Goal: Navigation & Orientation: Find specific page/section

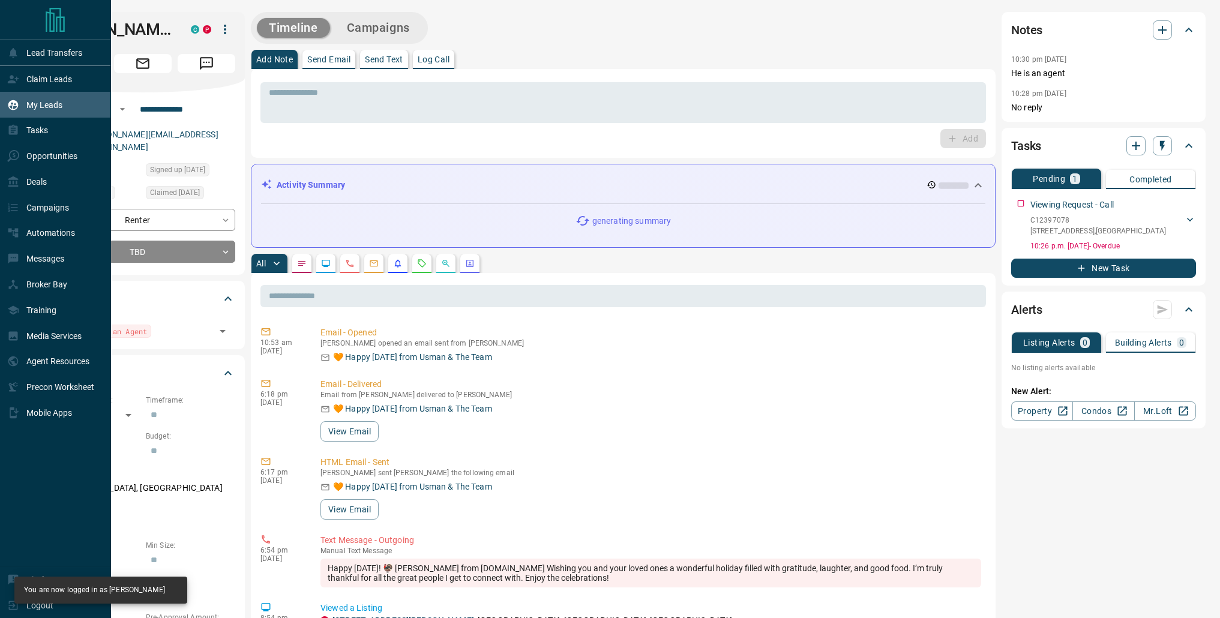
click at [12, 108] on icon at bounding box center [13, 105] width 10 height 10
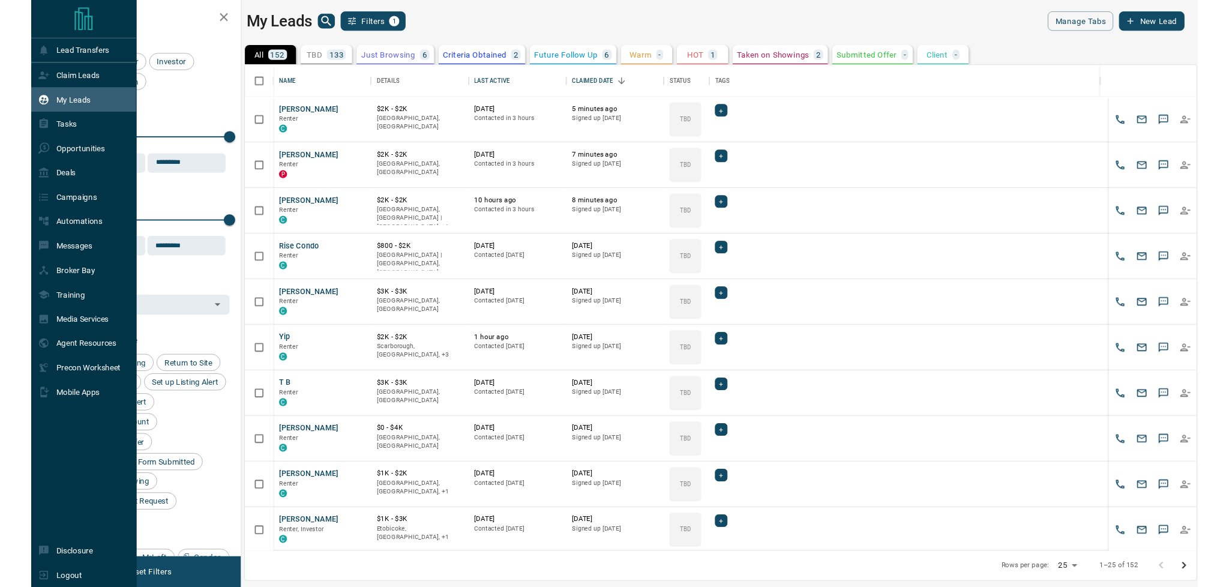
scroll to position [502, 993]
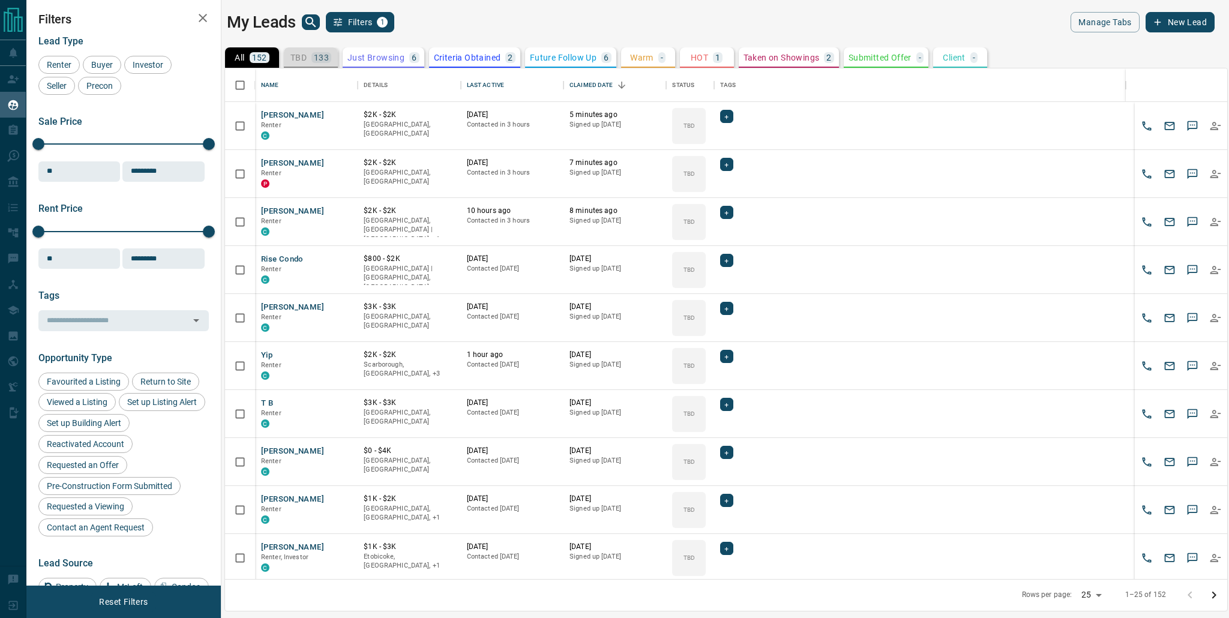
click at [306, 59] on p "TBD" at bounding box center [298, 57] width 16 height 8
click at [288, 256] on button "Rise Condo" at bounding box center [282, 259] width 43 height 11
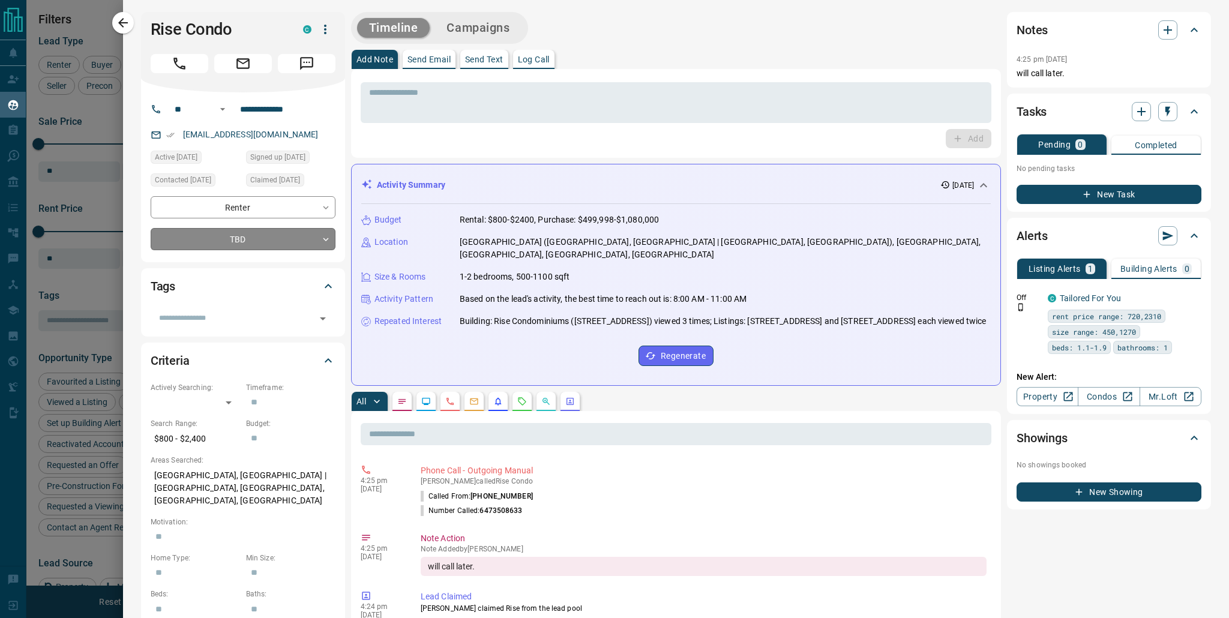
click at [328, 242] on body "Lead Transfers Claim Leads My Leads Tasks Opportunities Deals Campaigns Automat…" at bounding box center [614, 301] width 1229 height 603
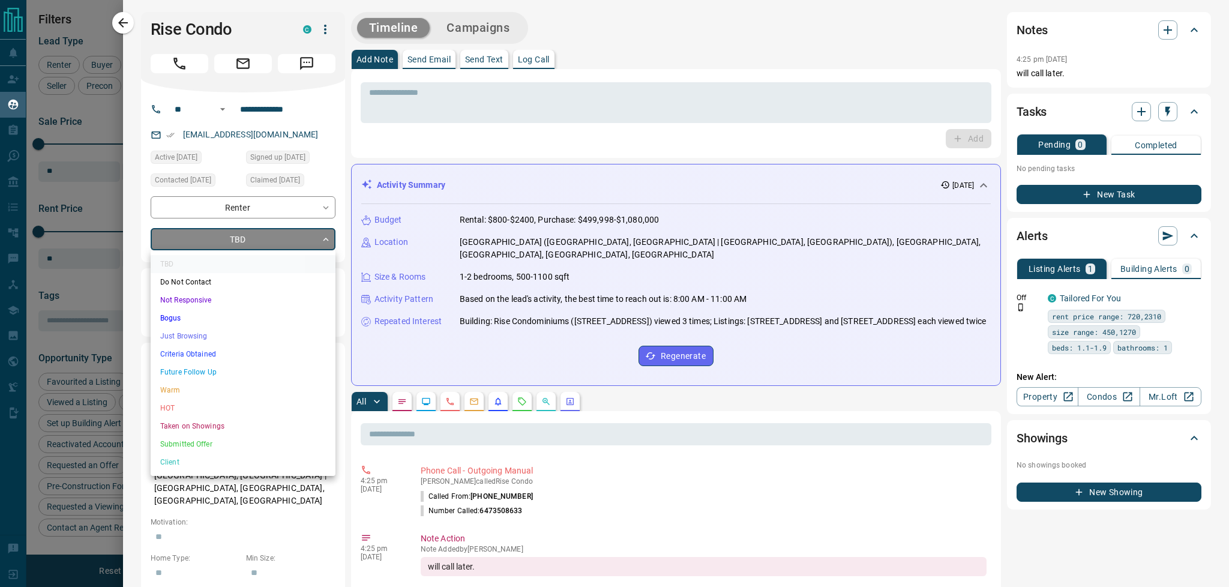
scroll to position [471, 993]
click at [329, 242] on div at bounding box center [614, 293] width 1229 height 587
click at [320, 239] on body "Lead Transfers Claim Leads My Leads Tasks Opportunities Deals Campaigns Automat…" at bounding box center [614, 286] width 1229 height 572
click at [122, 28] on div at bounding box center [614, 293] width 1229 height 587
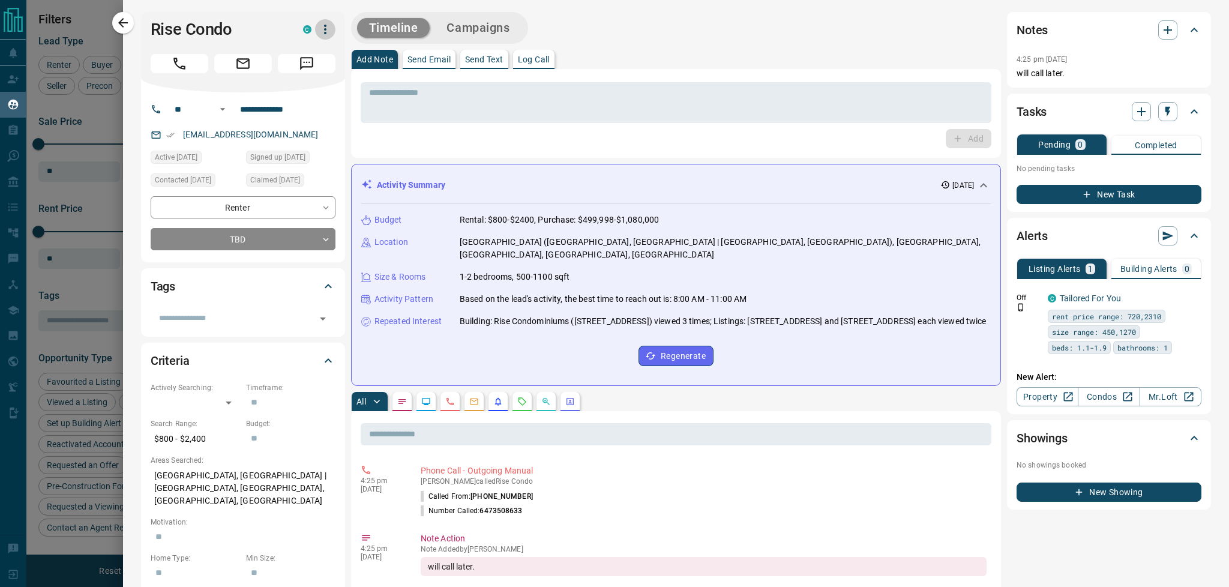
click at [323, 29] on icon "button" at bounding box center [325, 29] width 14 height 14
click at [238, 40] on div at bounding box center [614, 293] width 1229 height 587
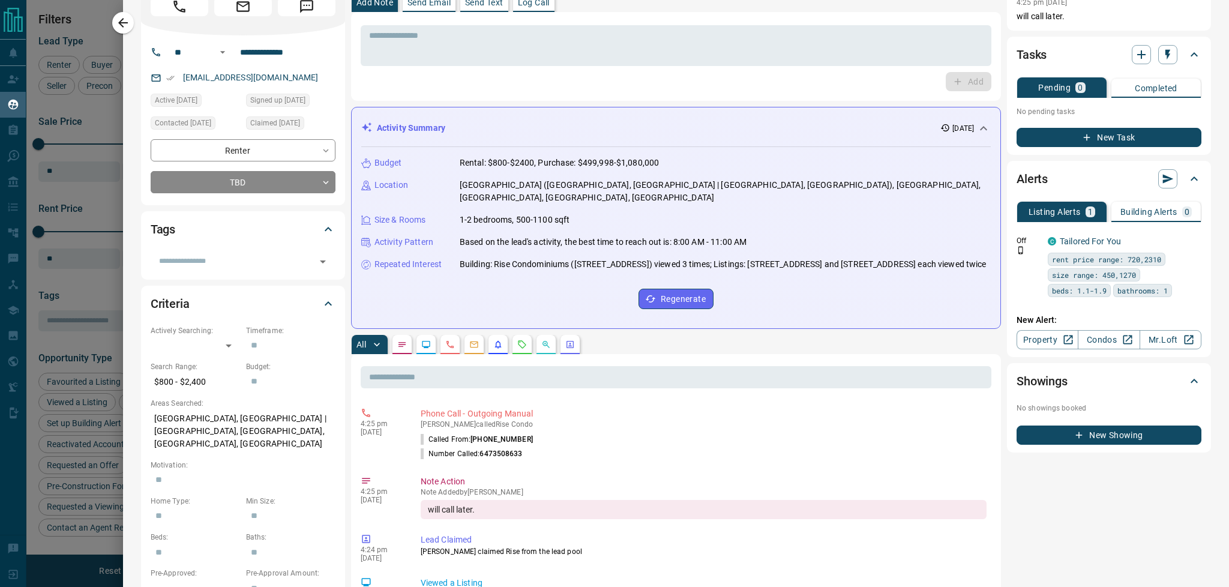
scroll to position [40, 0]
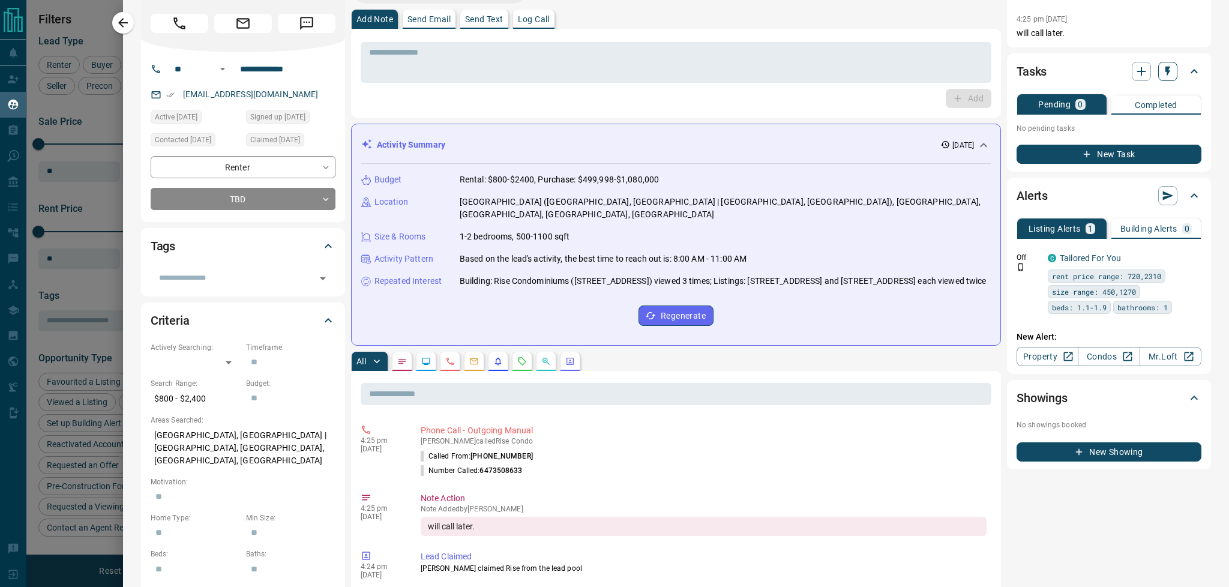
click at [1162, 73] on icon "button" at bounding box center [1168, 71] width 12 height 12
click at [1127, 72] on div at bounding box center [614, 293] width 1229 height 587
click at [1134, 72] on icon "button" at bounding box center [1141, 71] width 14 height 14
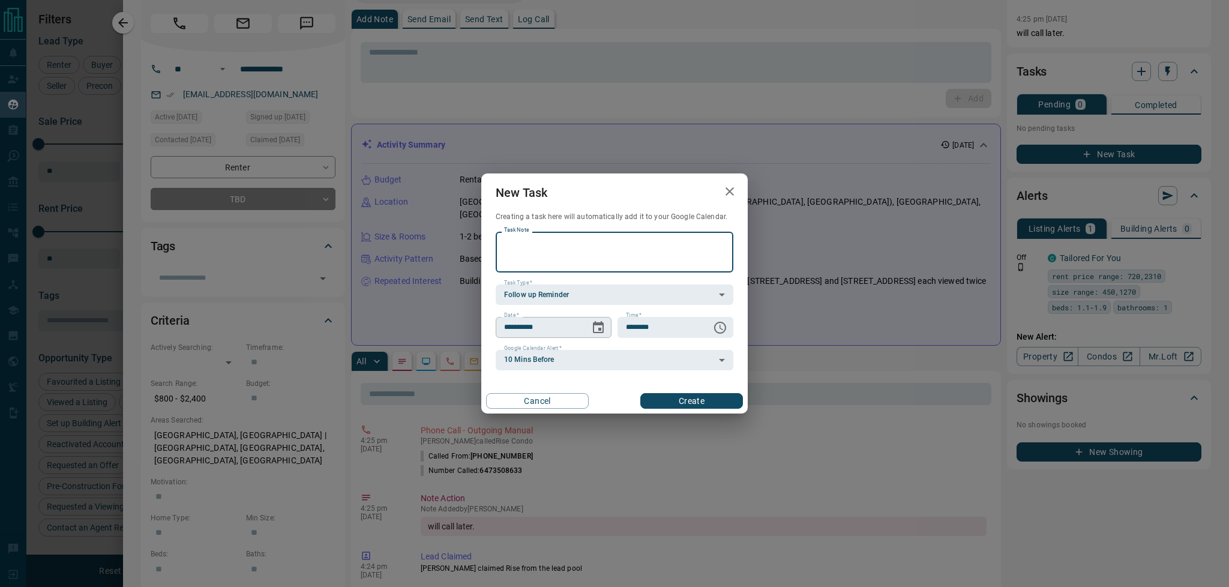
click at [559, 325] on input "**********" at bounding box center [539, 327] width 86 height 20
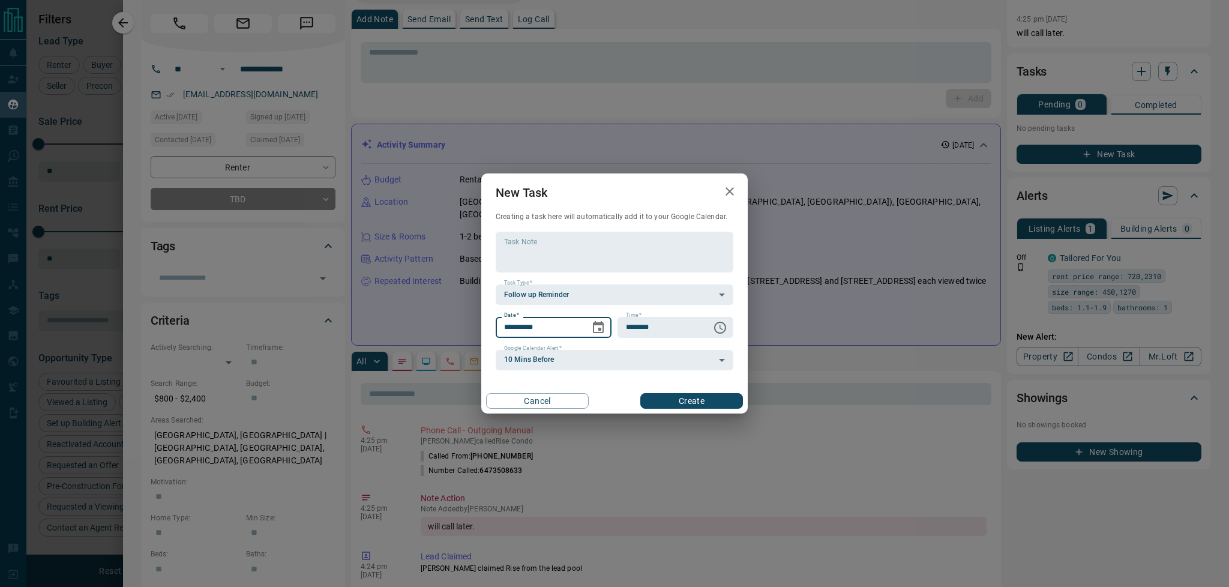
click at [597, 329] on icon "Choose date, selected date is Oct 15, 2025" at bounding box center [598, 327] width 14 height 14
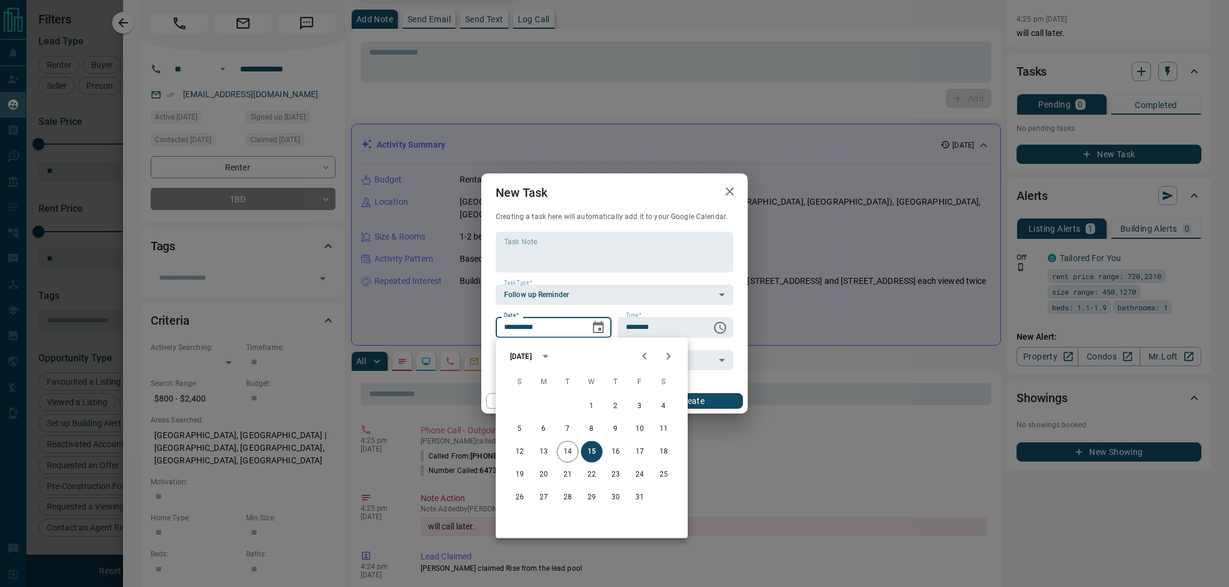
click at [672, 357] on icon "Next month" at bounding box center [668, 356] width 14 height 14
click at [726, 198] on icon "button" at bounding box center [730, 191] width 14 height 14
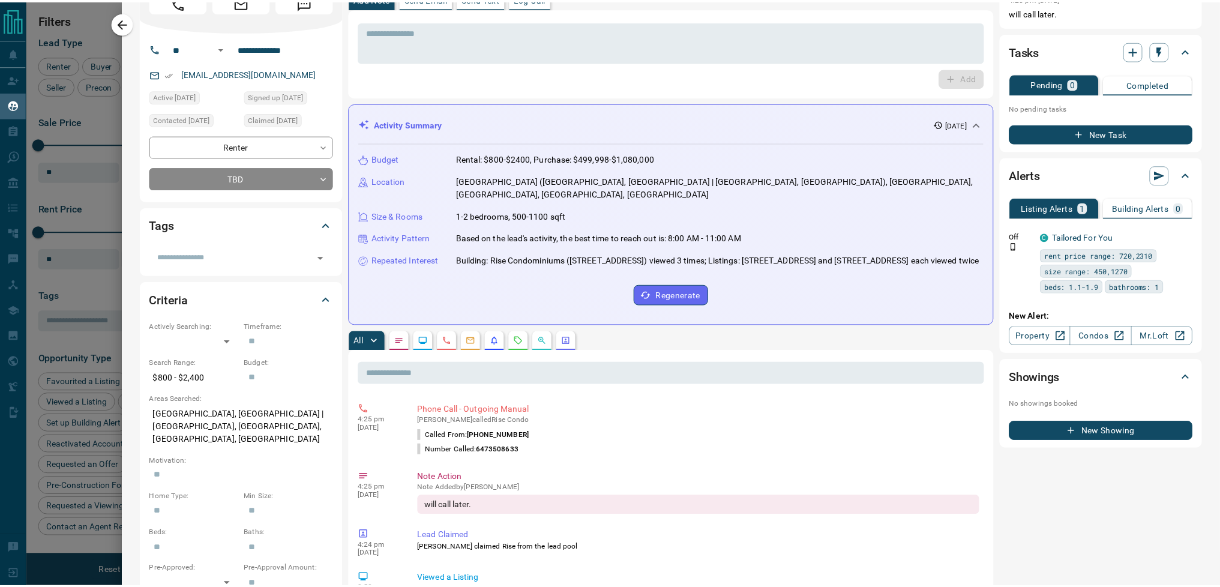
scroll to position [0, 0]
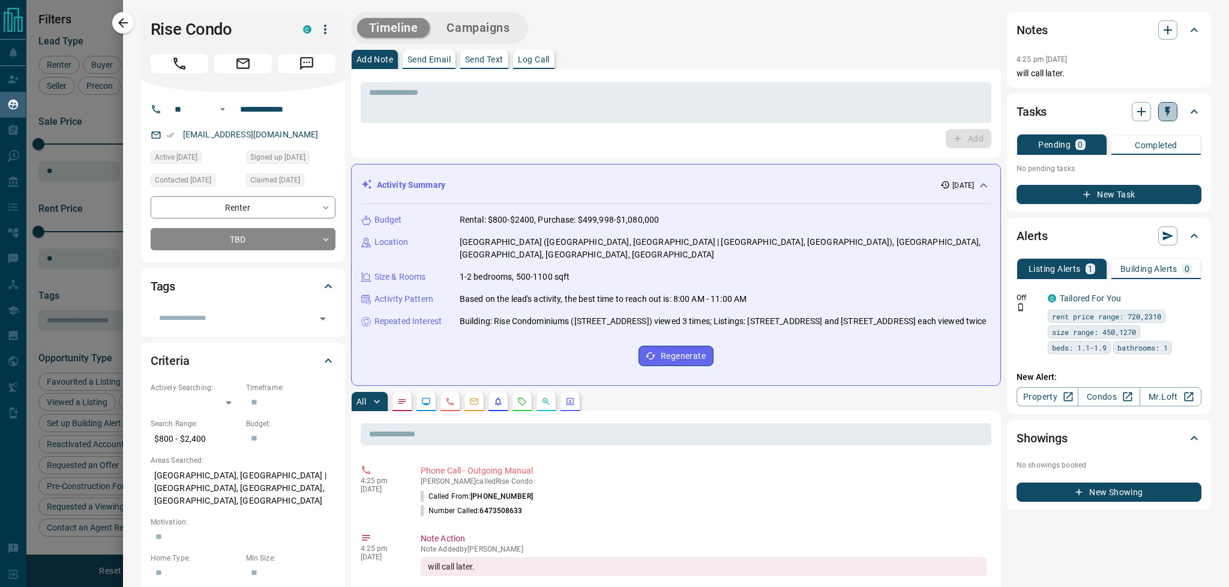
click at [1163, 110] on icon "button" at bounding box center [1168, 112] width 12 height 12
click at [125, 23] on div at bounding box center [614, 293] width 1229 height 587
drag, startPoint x: 125, startPoint y: 23, endPoint x: 212, endPoint y: 124, distance: 134.0
click at [124, 23] on icon "button" at bounding box center [123, 23] width 14 height 14
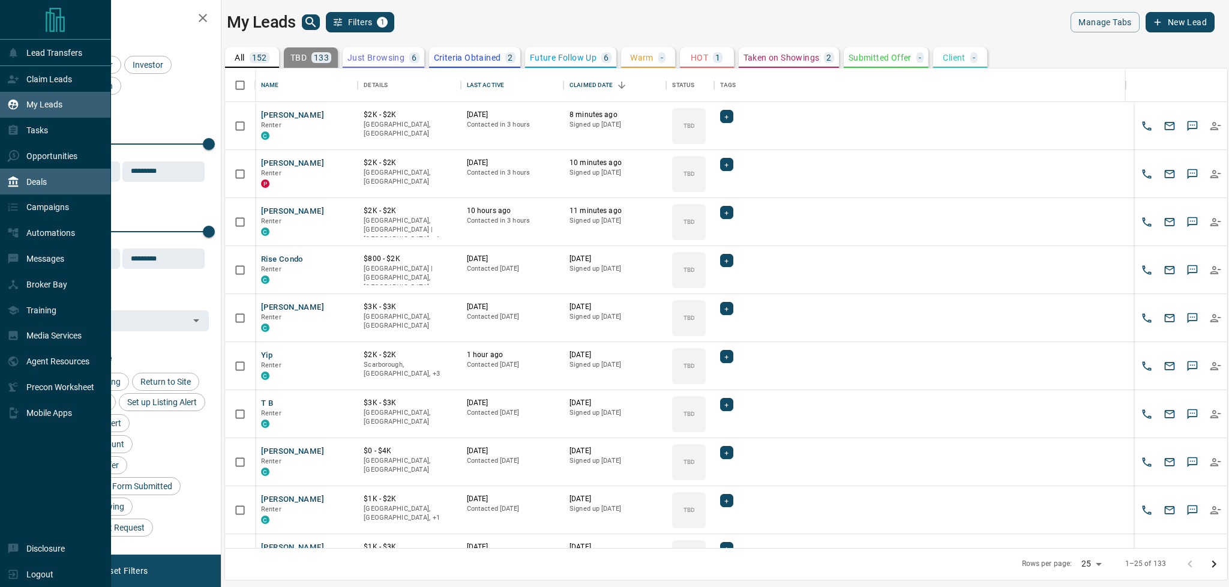
click at [53, 188] on div "Deals" at bounding box center [55, 182] width 111 height 26
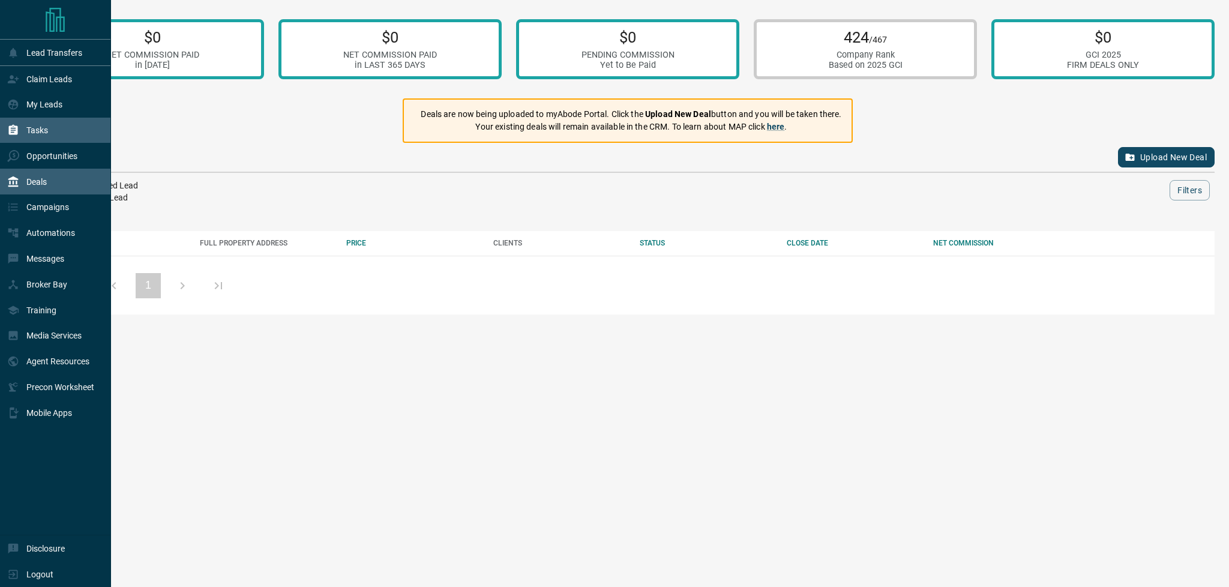
click at [46, 134] on p "Tasks" at bounding box center [37, 130] width 22 height 10
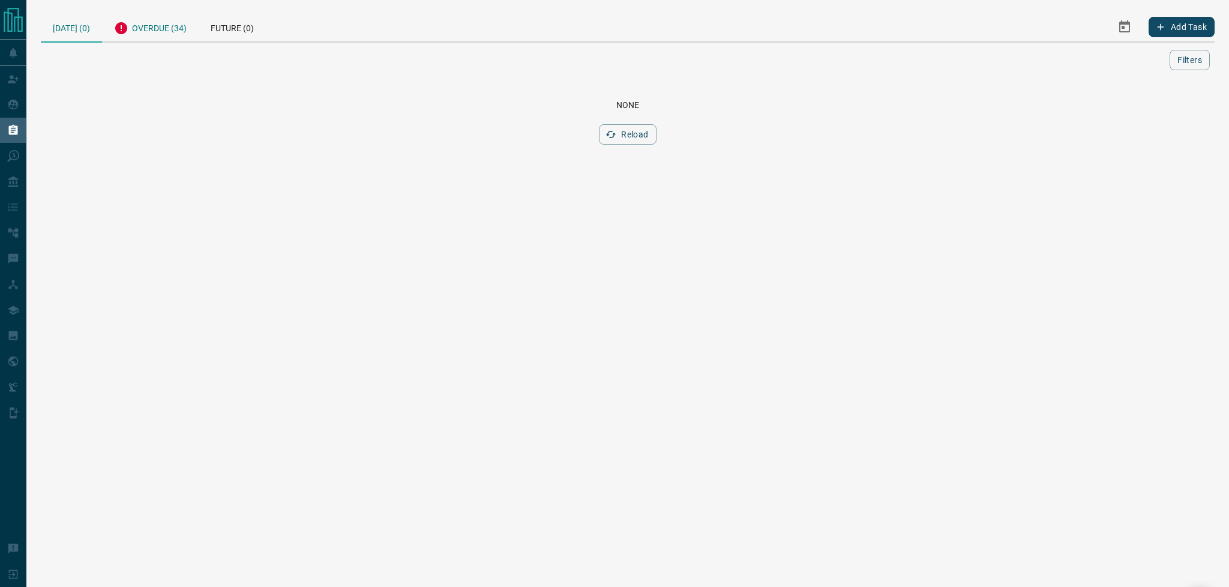
click at [151, 25] on div "Overdue (34)" at bounding box center [150, 26] width 97 height 29
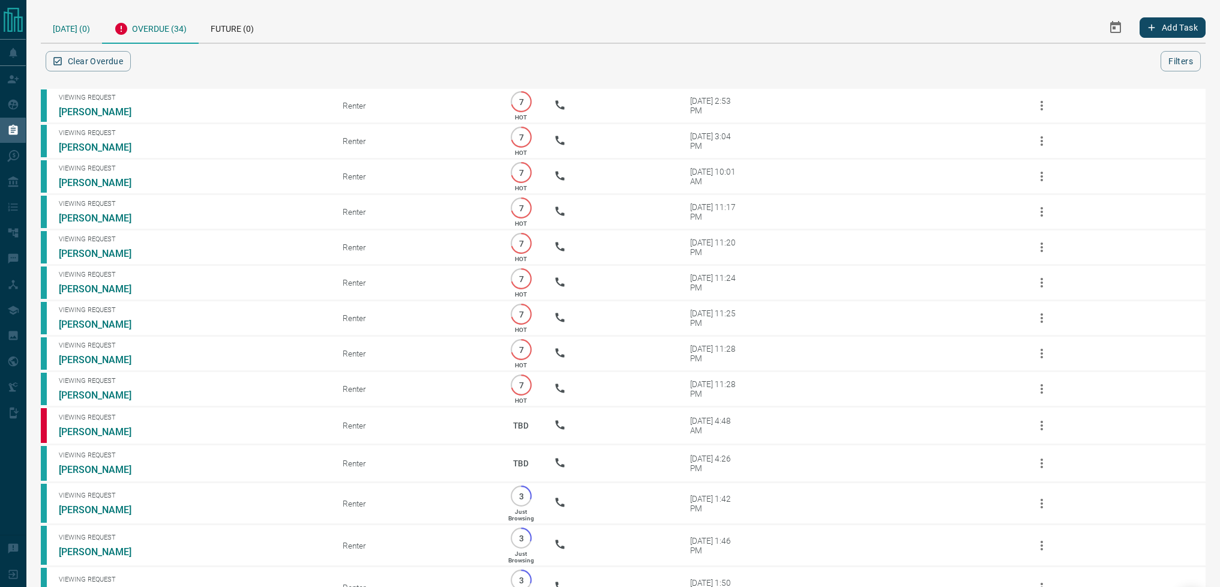
click at [71, 30] on div "[DATE] (0)" at bounding box center [71, 27] width 61 height 31
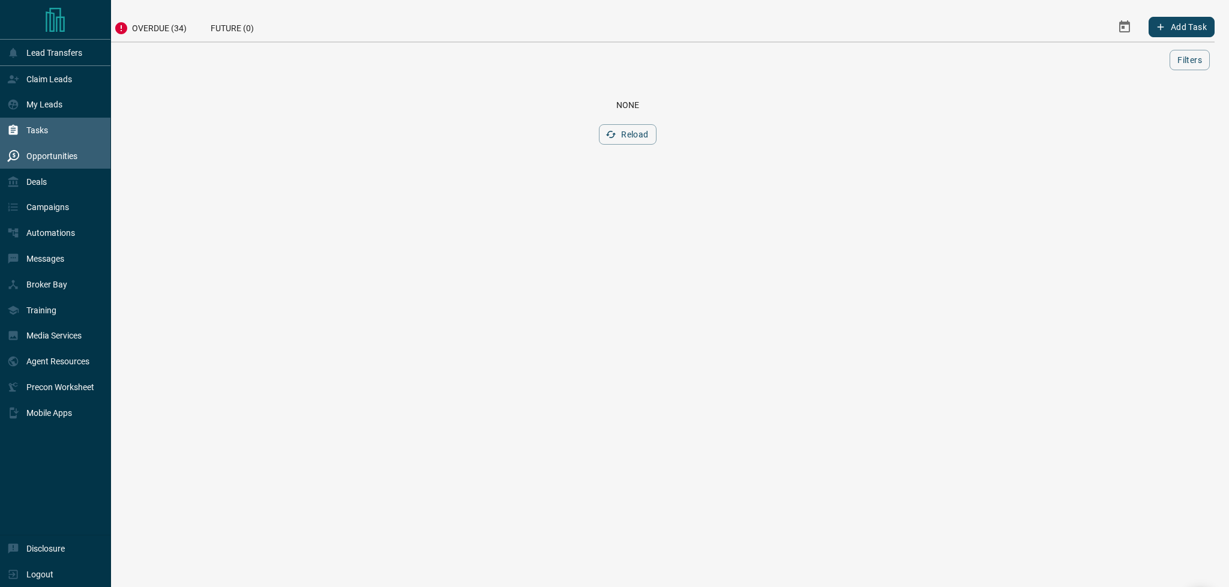
click at [58, 160] on p "Opportunities" at bounding box center [51, 156] width 51 height 10
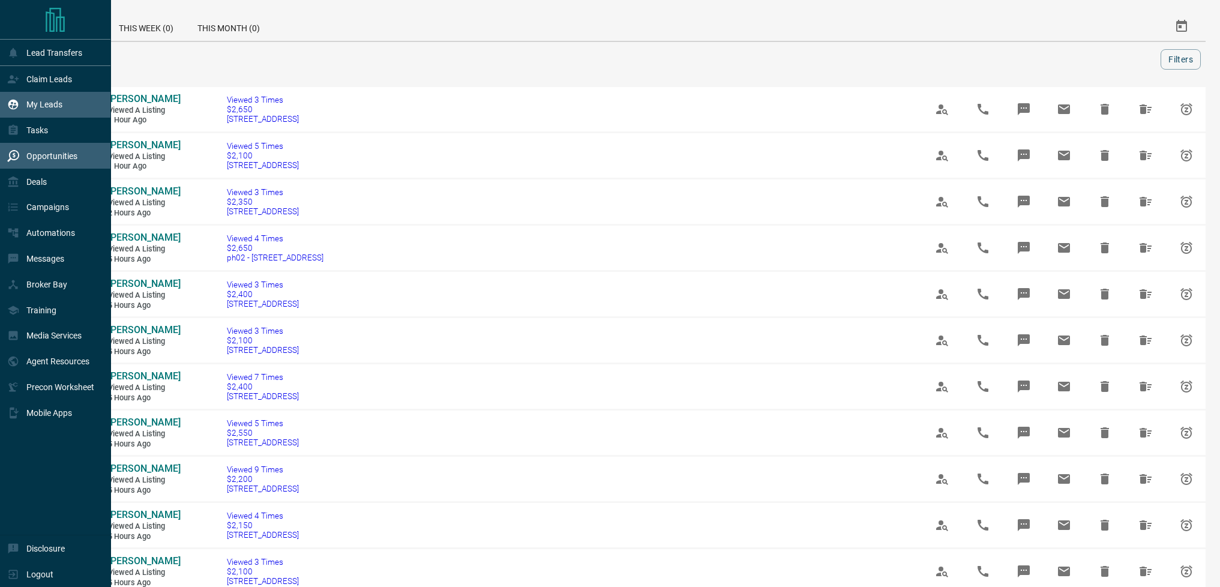
click at [70, 114] on div "My Leads" at bounding box center [55, 105] width 111 height 26
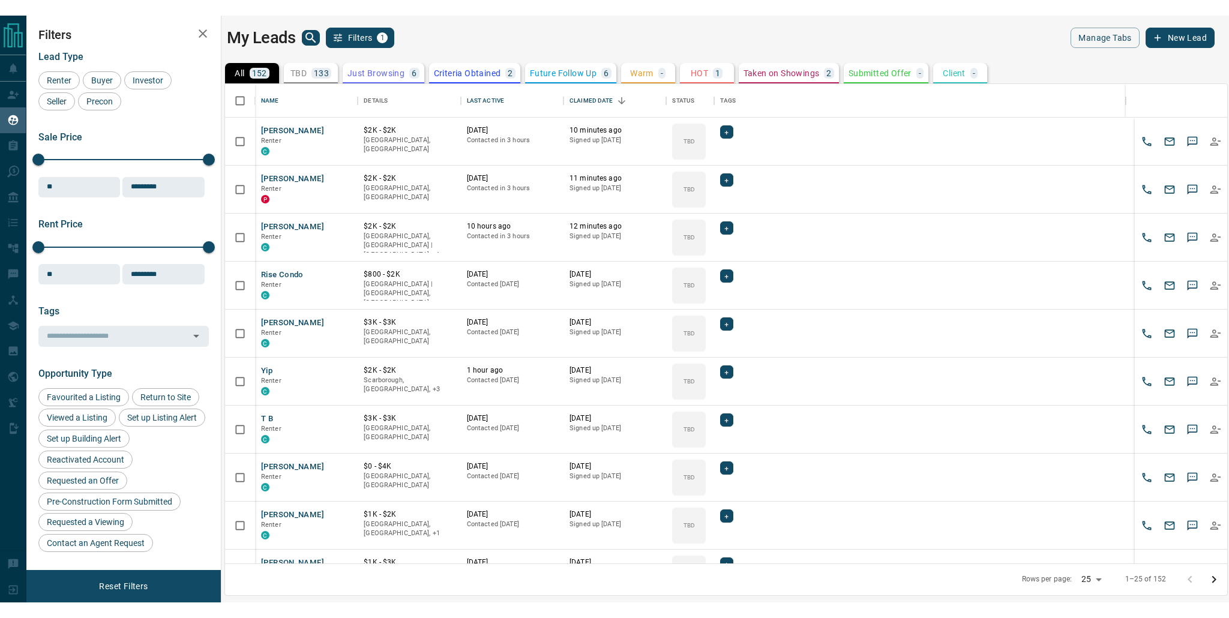
scroll to position [471, 993]
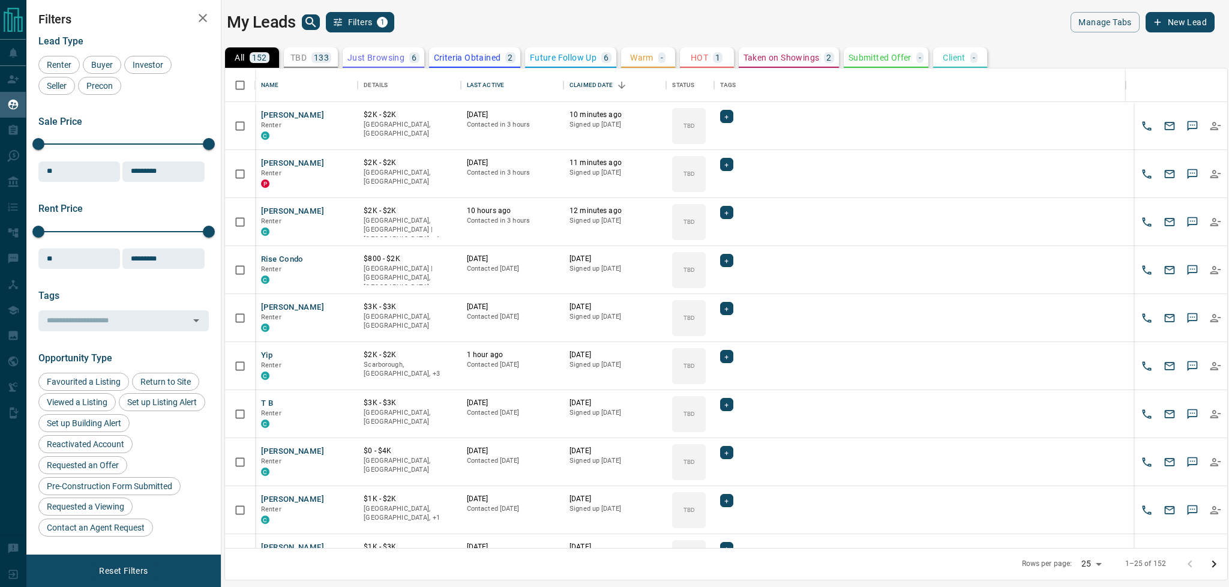
click at [793, 58] on p "Taken on Showings" at bounding box center [782, 57] width 76 height 8
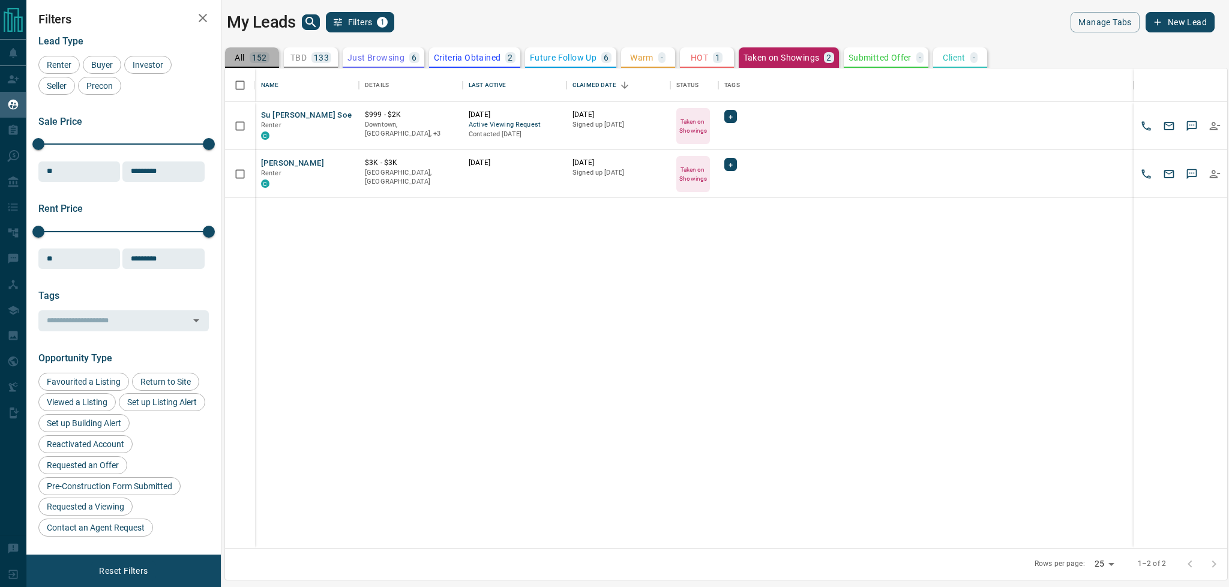
click at [250, 55] on div "152" at bounding box center [260, 57] width 20 height 11
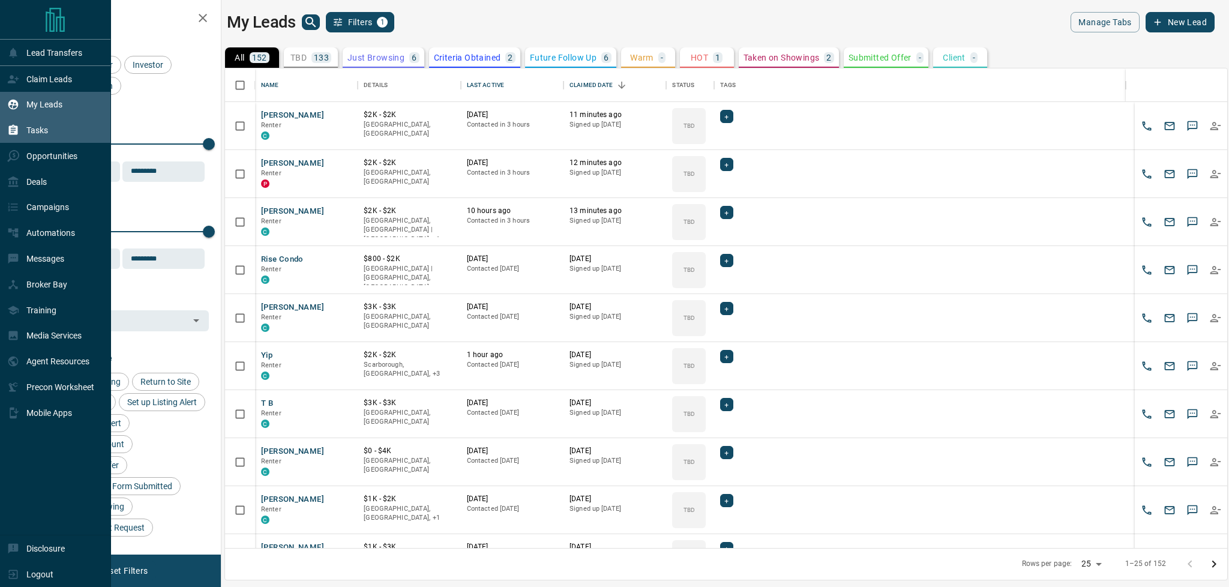
click at [17, 136] on icon at bounding box center [13, 130] width 12 height 12
